Goal: Transaction & Acquisition: Purchase product/service

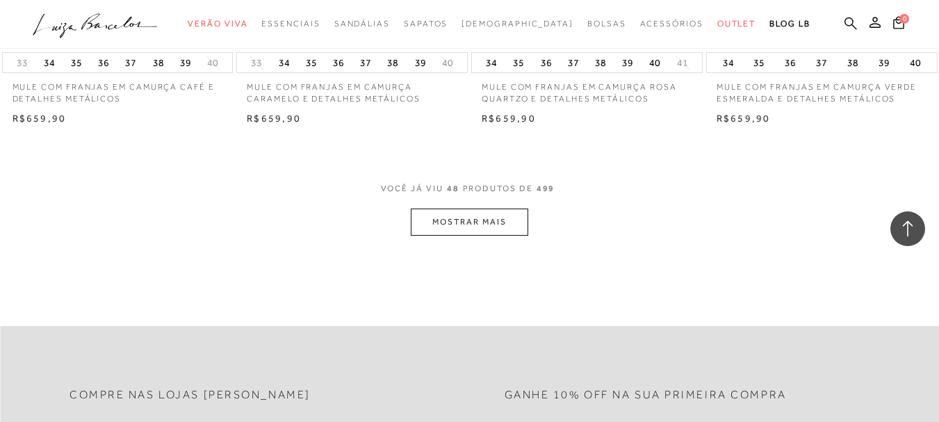
click at [845, 23] on icon at bounding box center [851, 23] width 13 height 13
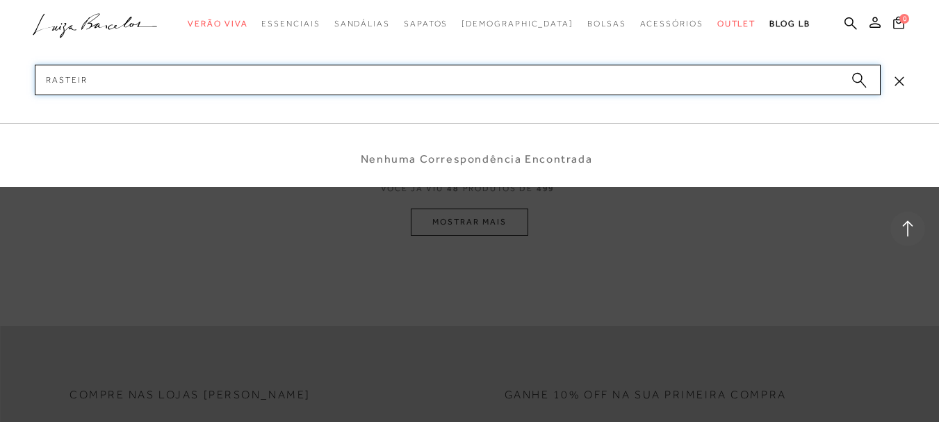
type input "rasteira"
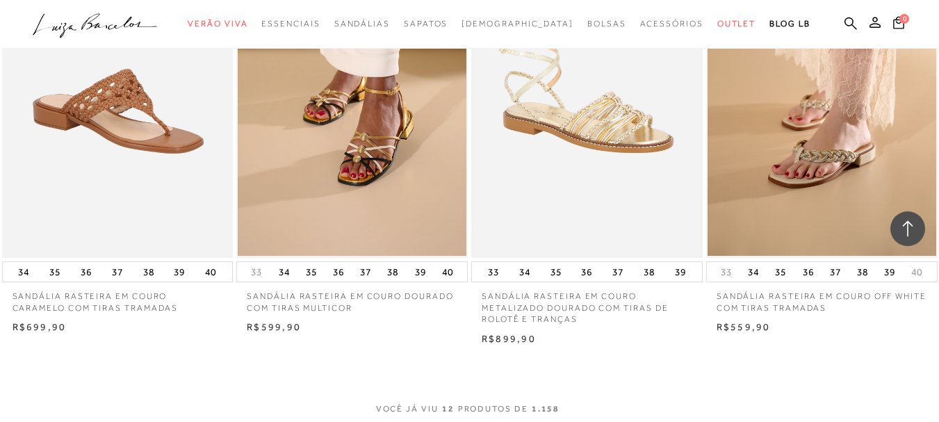
scroll to position [1252, 0]
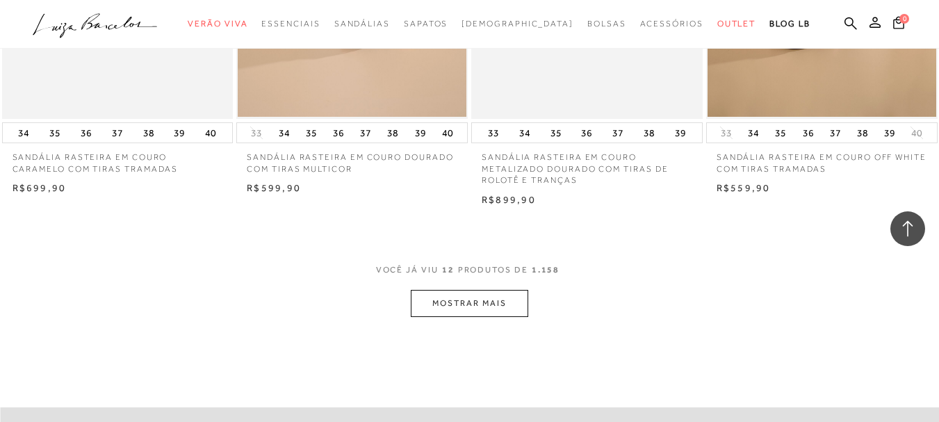
click at [499, 304] on button "MOSTRAR MAIS" at bounding box center [469, 303] width 117 height 27
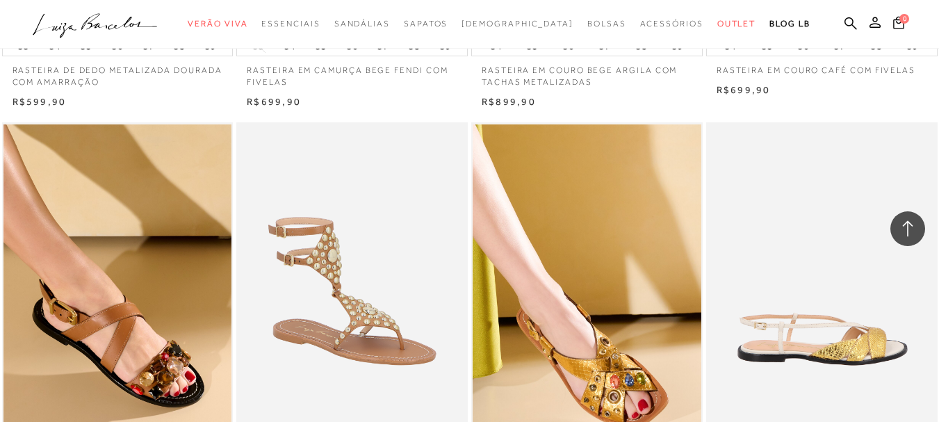
scroll to position [2503, 0]
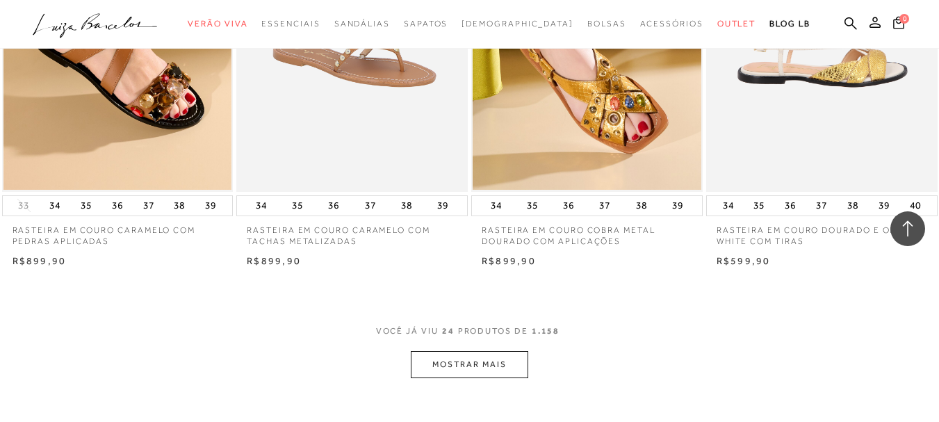
click at [446, 367] on button "MOSTRAR MAIS" at bounding box center [469, 364] width 117 height 27
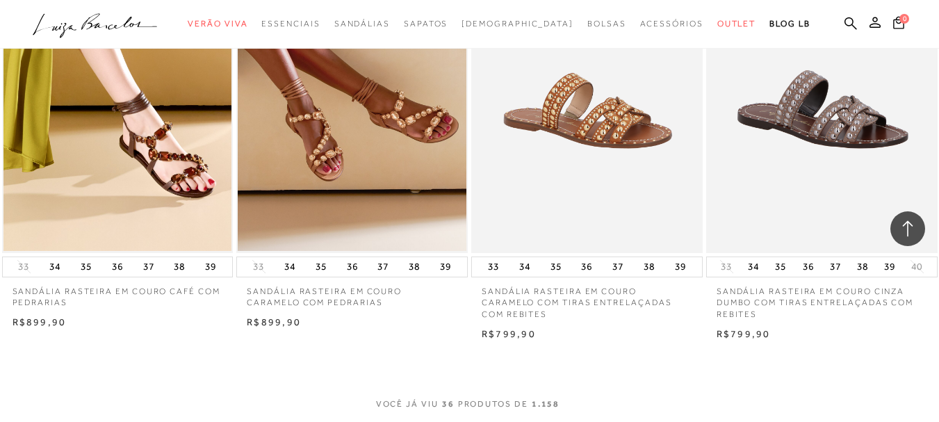
scroll to position [3963, 0]
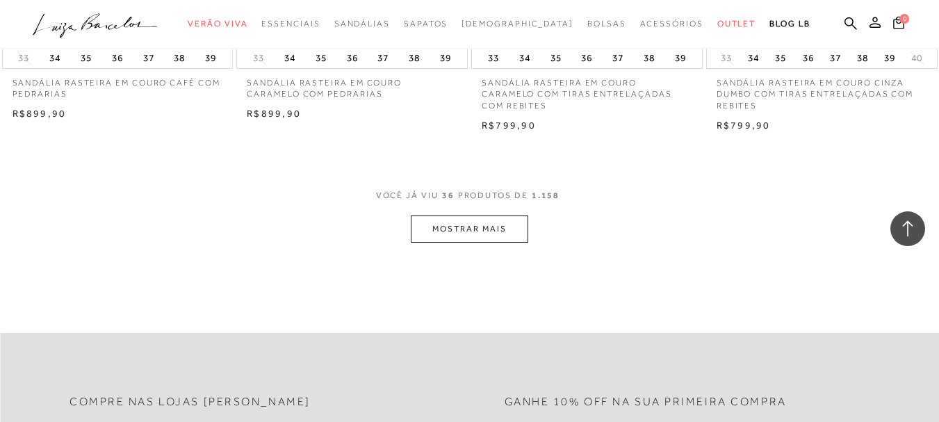
click at [512, 220] on button "MOSTRAR MAIS" at bounding box center [469, 229] width 117 height 27
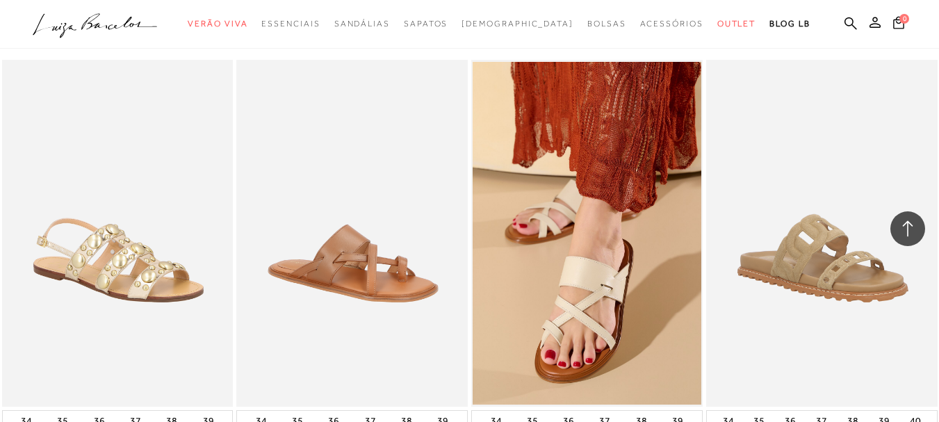
scroll to position [5284, 0]
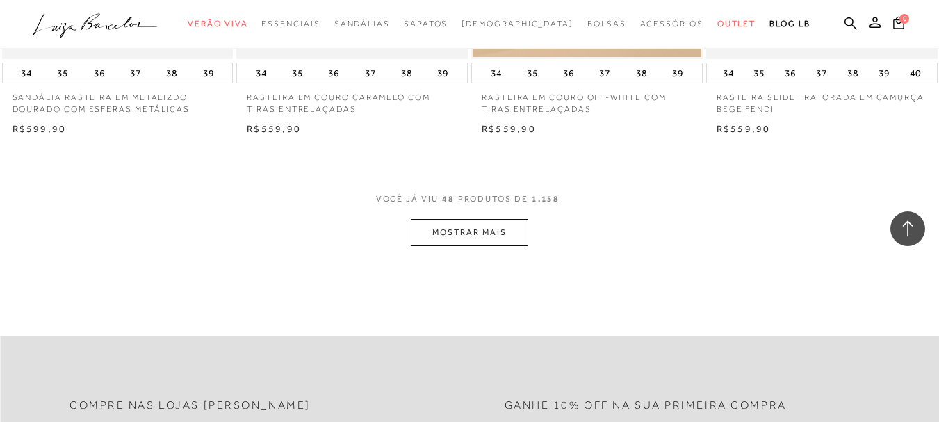
click at [500, 236] on button "MOSTRAR MAIS" at bounding box center [469, 232] width 117 height 27
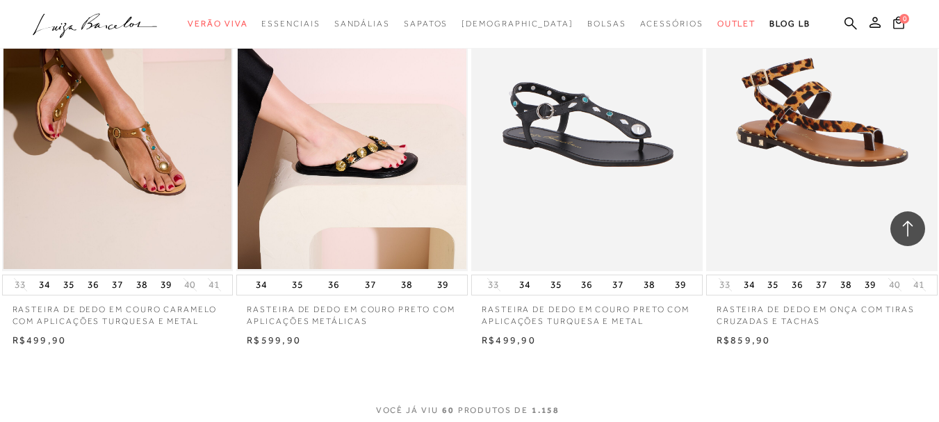
scroll to position [6675, 0]
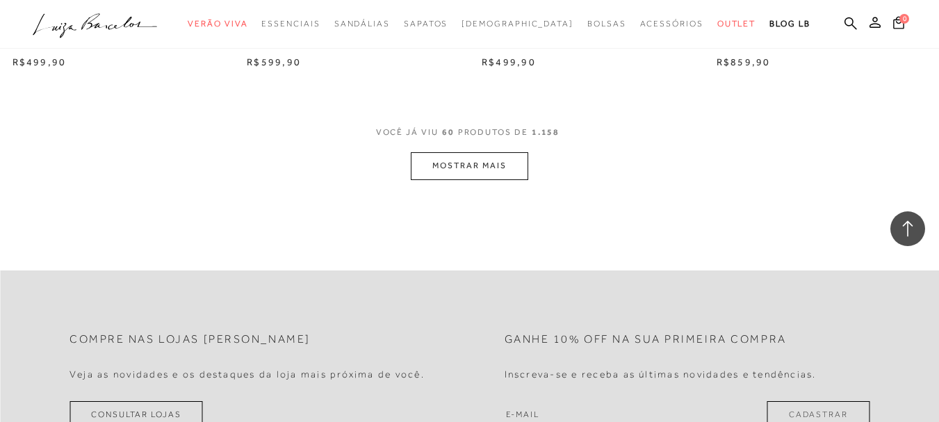
click at [484, 178] on button "MOSTRAR MAIS" at bounding box center [469, 165] width 117 height 27
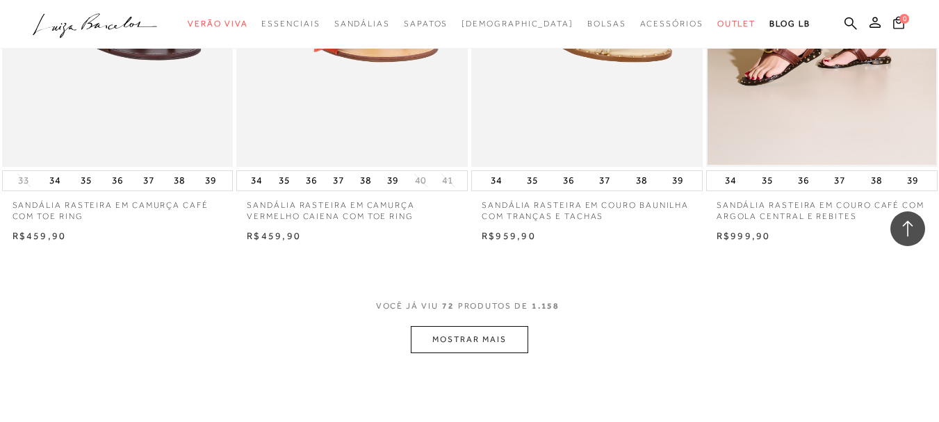
scroll to position [7895, 0]
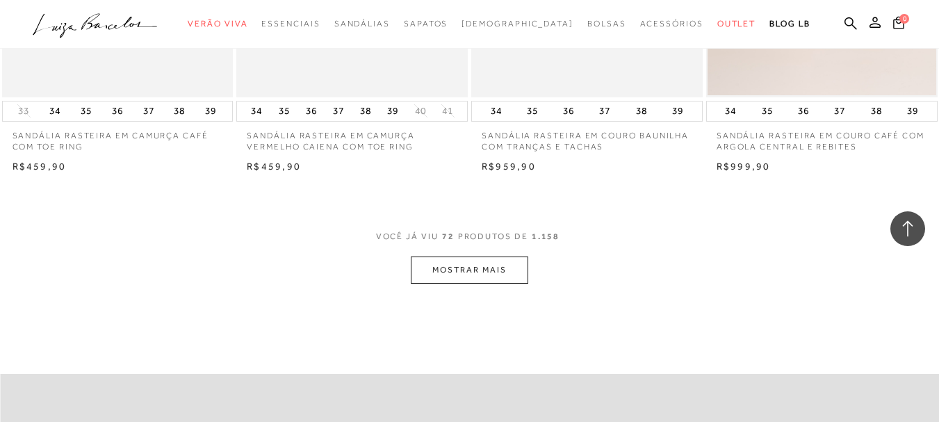
click at [448, 274] on button "MOSTRAR MAIS" at bounding box center [469, 270] width 117 height 27
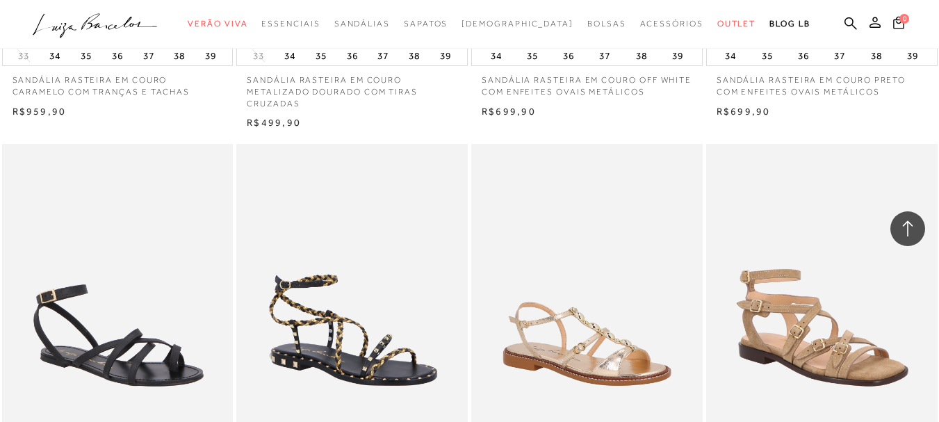
scroll to position [9115, 0]
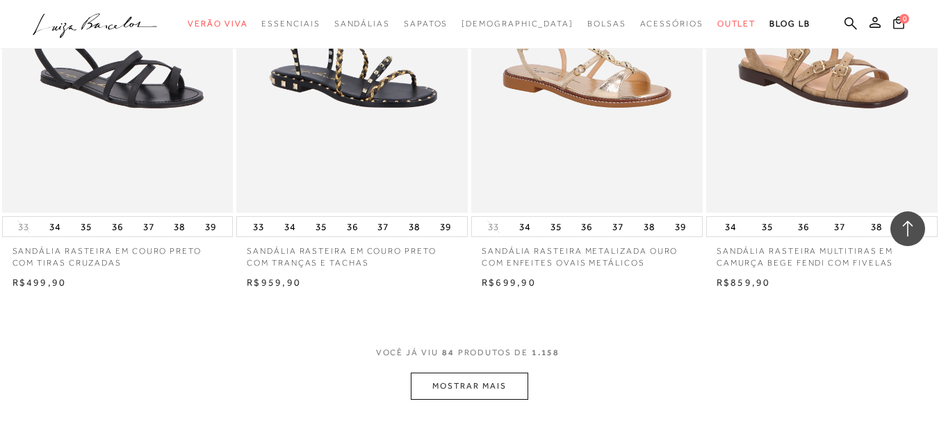
click at [472, 375] on button "MOSTRAR MAIS" at bounding box center [469, 386] width 117 height 27
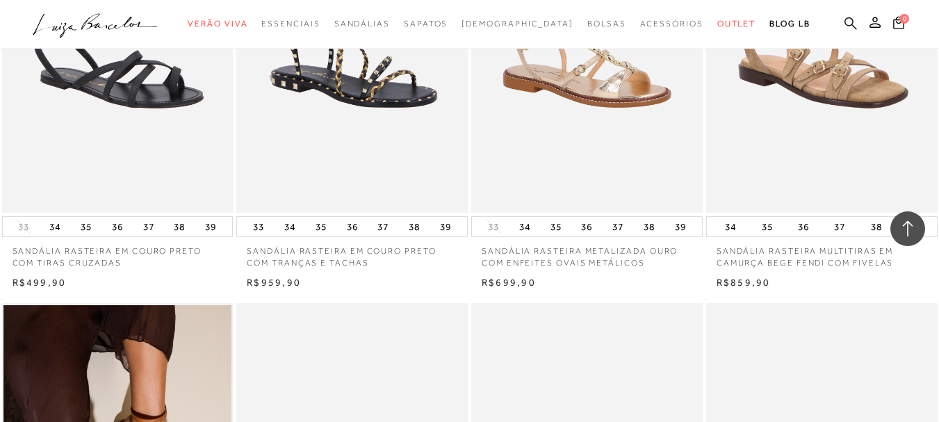
click at [845, 26] on icon at bounding box center [851, 23] width 13 height 13
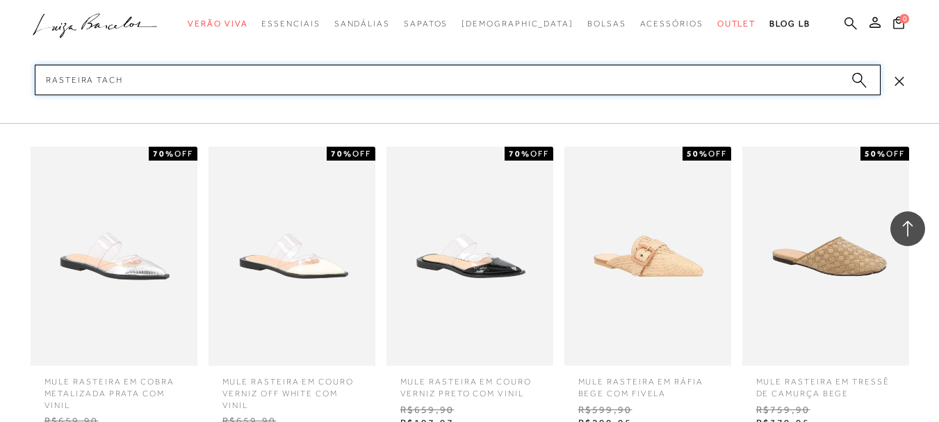
type input "rasteira tacha"
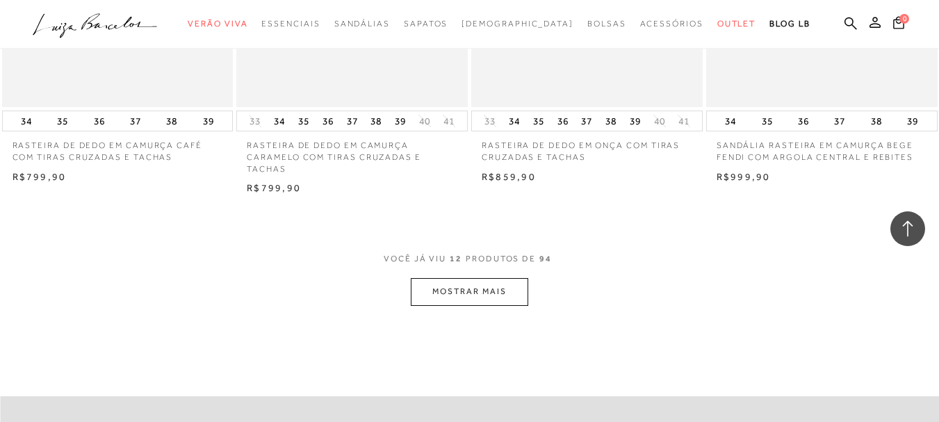
scroll to position [1321, 0]
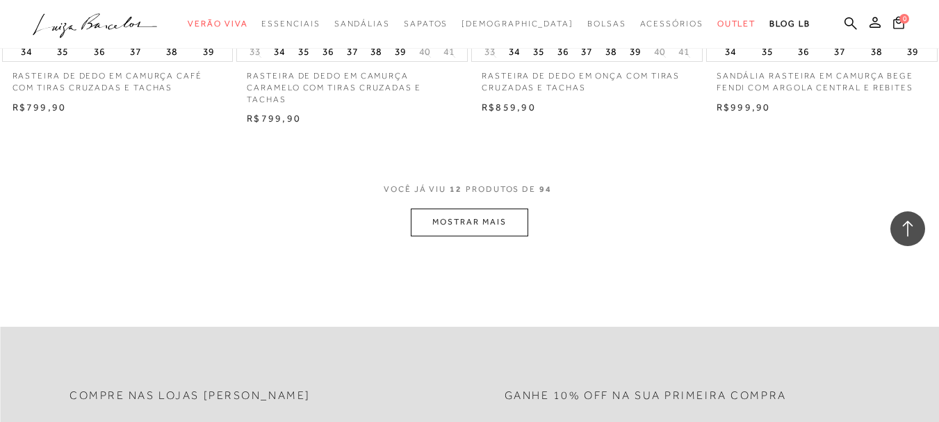
click at [464, 229] on button "MOSTRAR MAIS" at bounding box center [469, 222] width 117 height 27
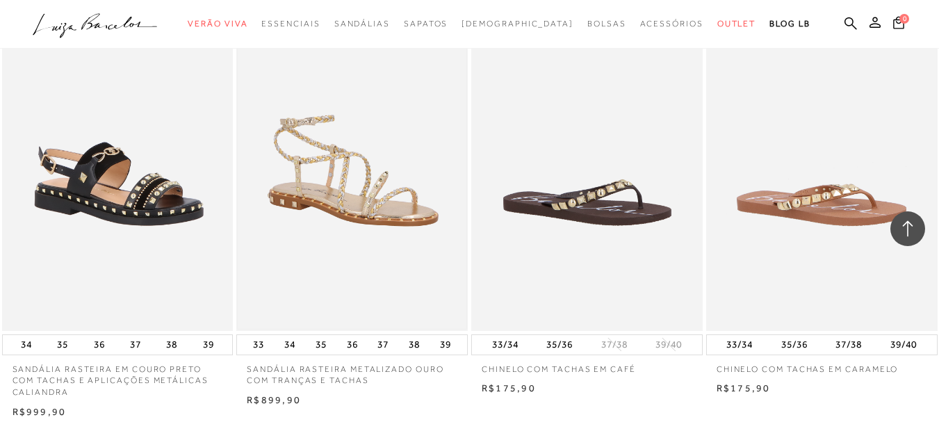
scroll to position [2642, 0]
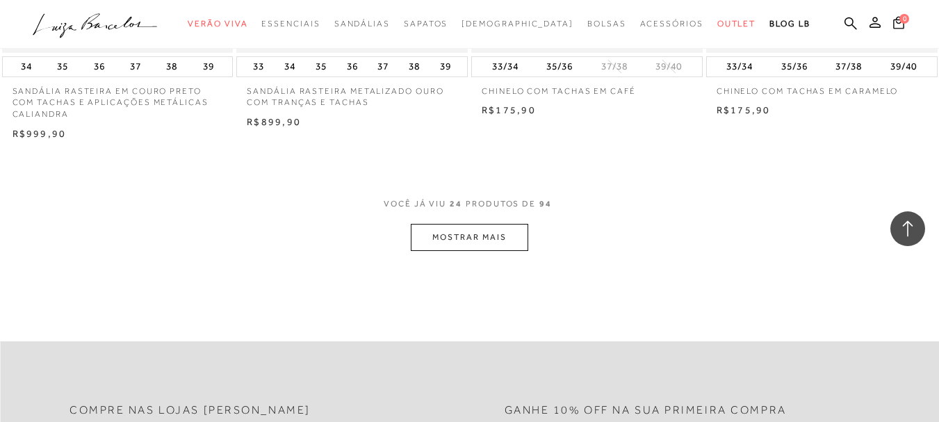
click at [469, 242] on button "MOSTRAR MAIS" at bounding box center [469, 237] width 117 height 27
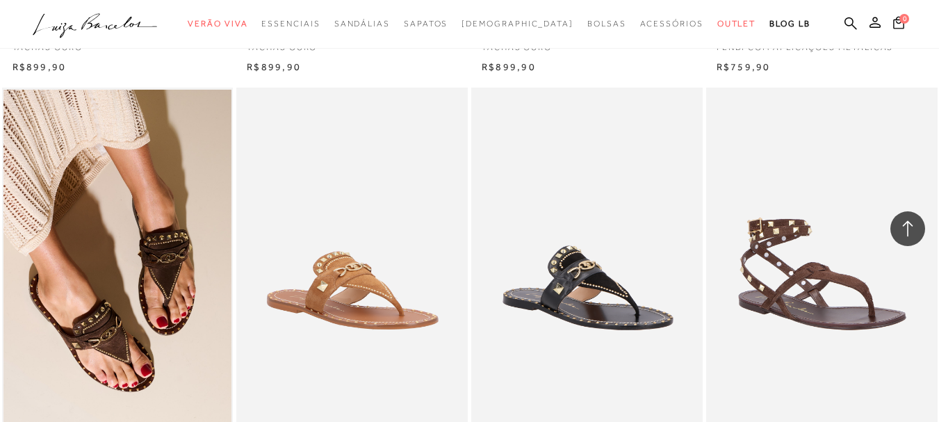
scroll to position [3862, 0]
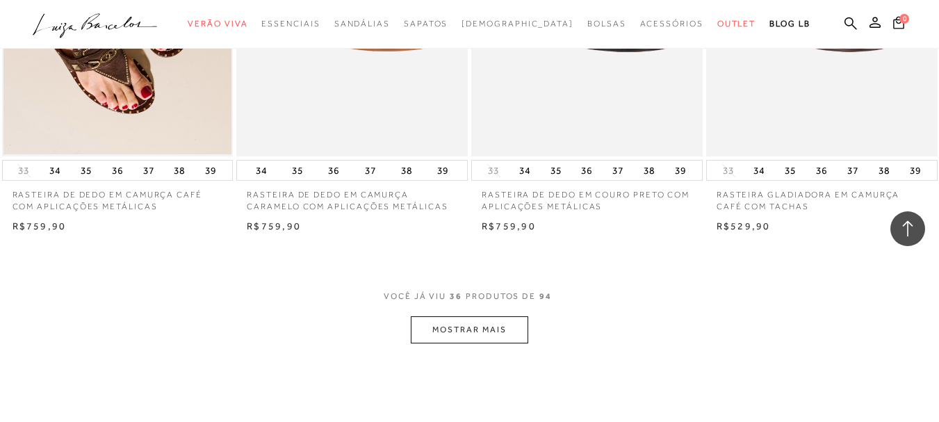
click at [451, 327] on button "MOSTRAR MAIS" at bounding box center [469, 329] width 117 height 27
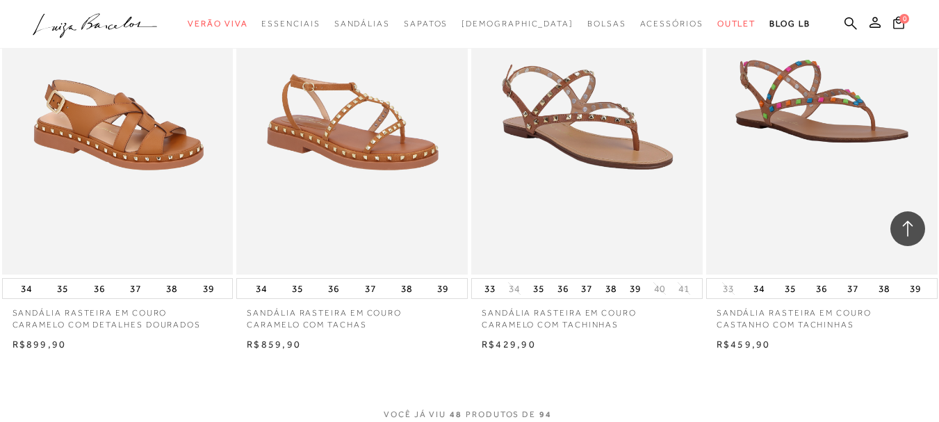
scroll to position [5347, 0]
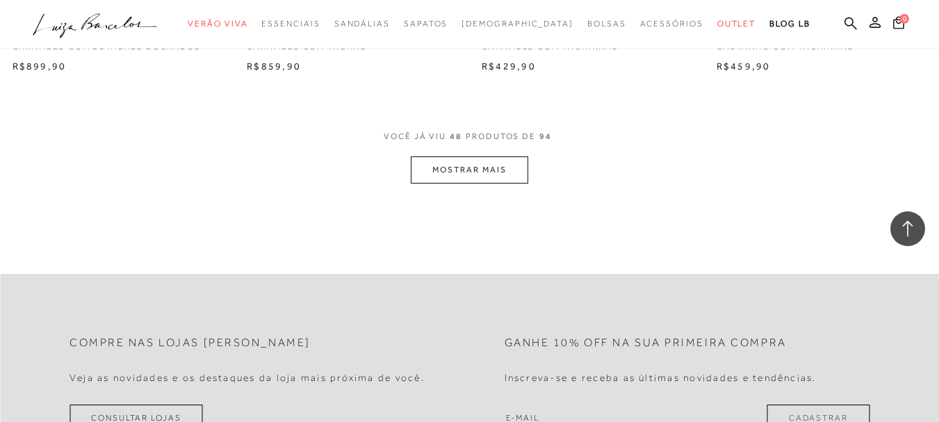
click at [493, 170] on button "MOSTRAR MAIS" at bounding box center [469, 169] width 117 height 27
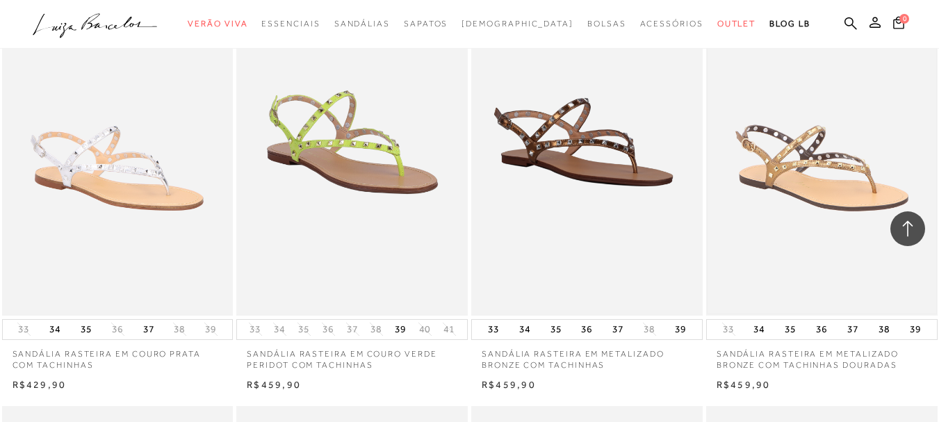
click at [767, 225] on img at bounding box center [822, 142] width 229 height 343
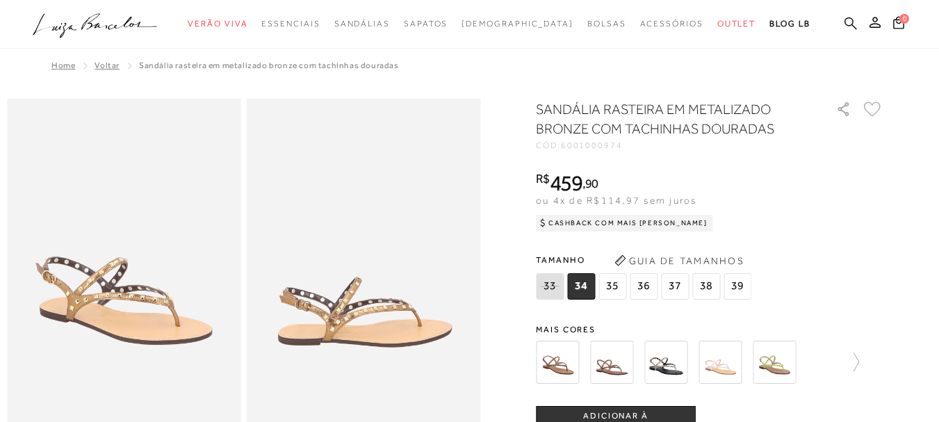
click at [845, 23] on icon at bounding box center [851, 23] width 13 height 13
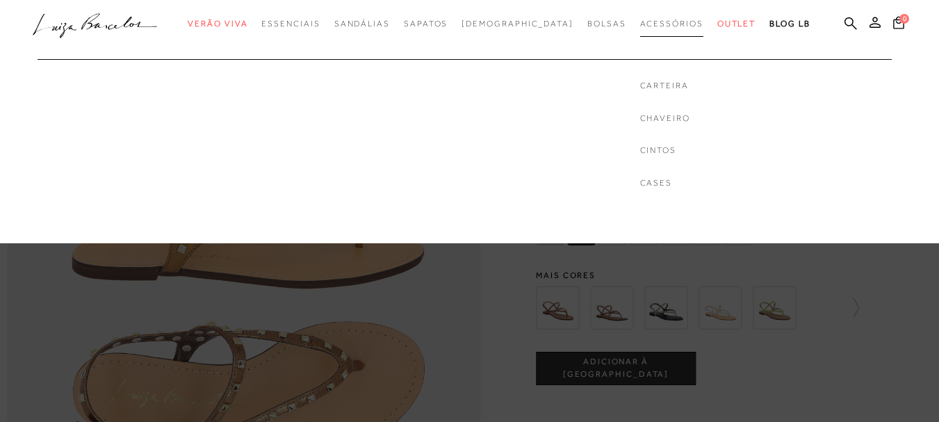
scroll to position [1108, 0]
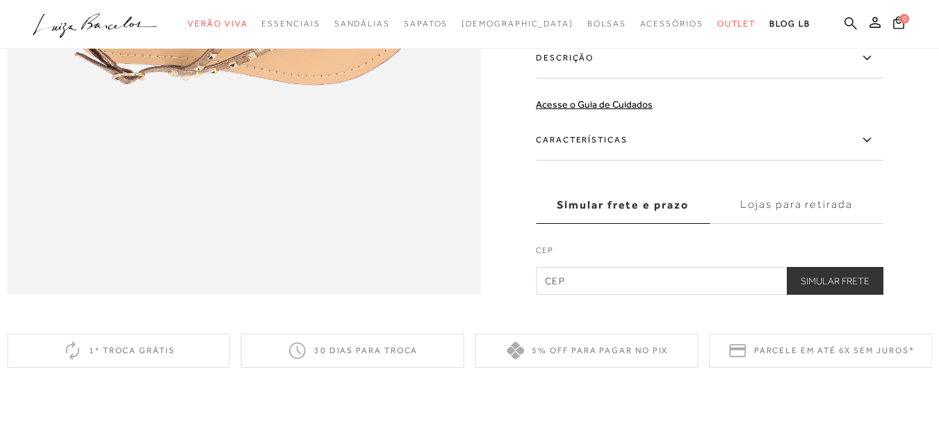
click at [845, 23] on icon at bounding box center [851, 23] width 13 height 13
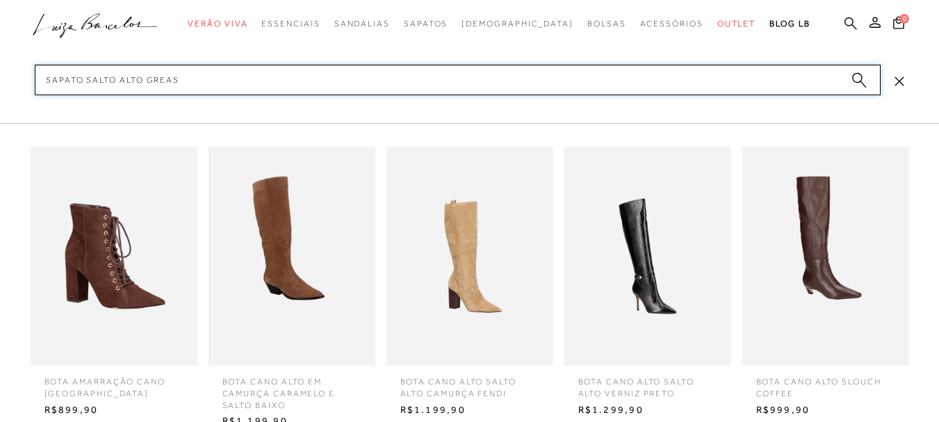
type input "sapato salto alto grease"
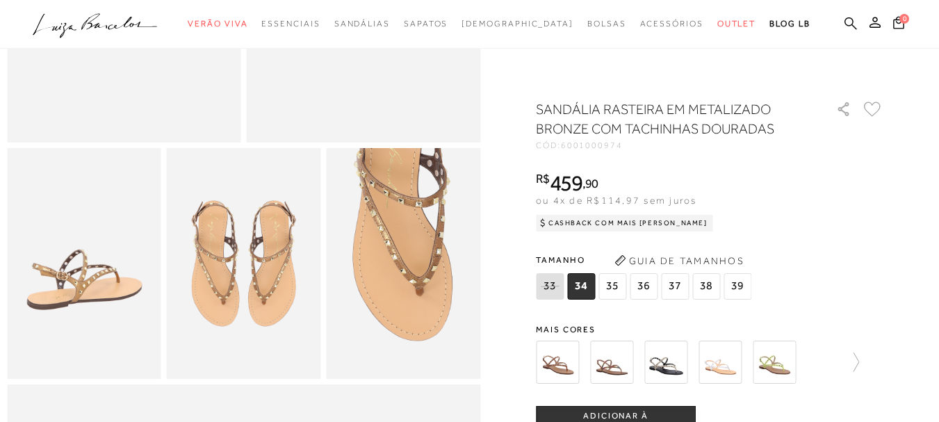
scroll to position [72, 0]
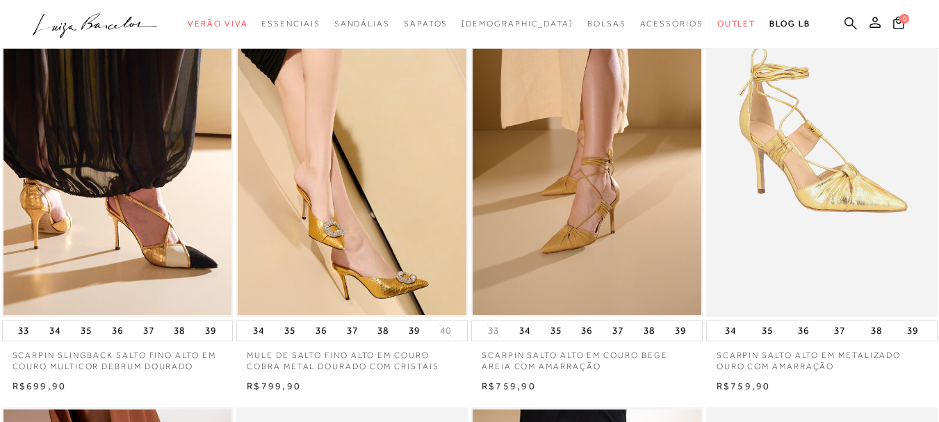
click at [845, 21] on icon at bounding box center [851, 23] width 13 height 13
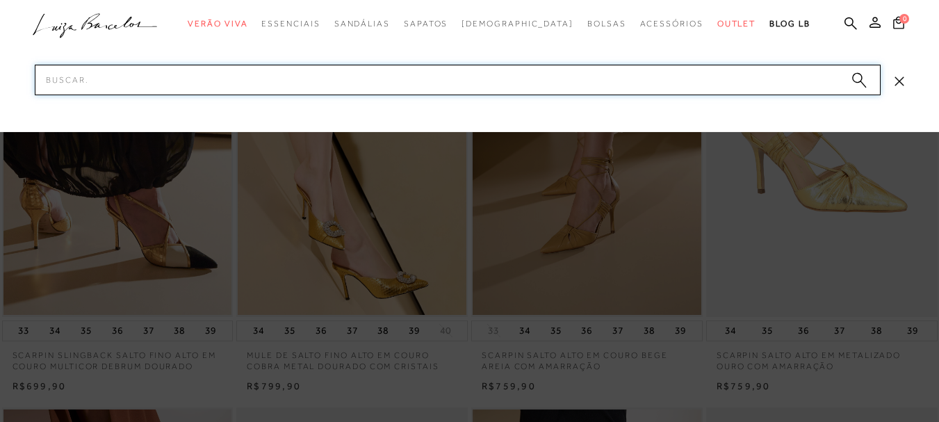
click at [448, 77] on input "Pesquisar" at bounding box center [458, 80] width 846 height 31
paste input "13420008"
type input "134200085"
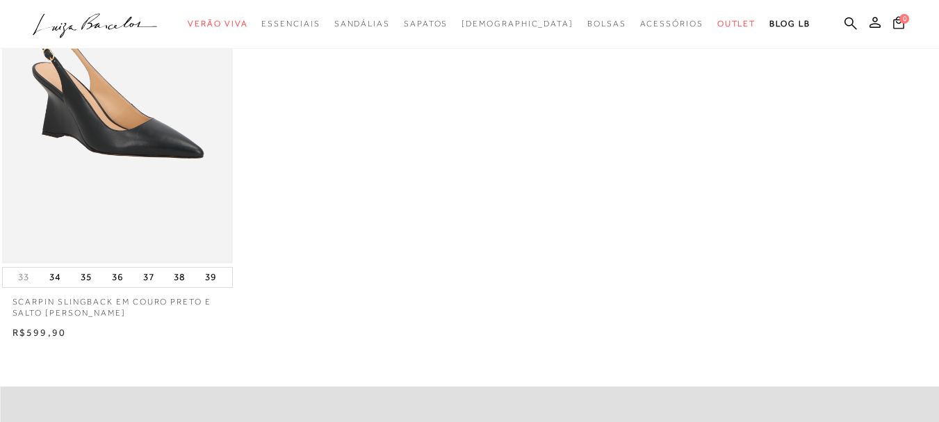
scroll to position [139, 0]
